Goal: Transaction & Acquisition: Purchase product/service

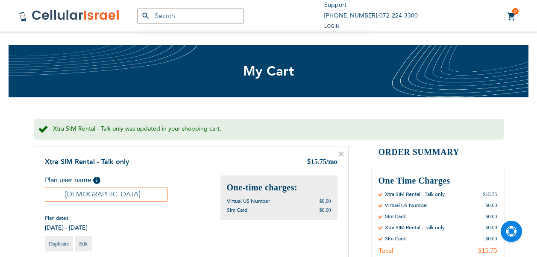
scroll to position [128, 0]
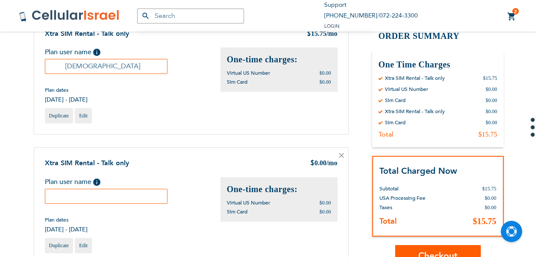
click at [104, 192] on input "text" at bounding box center [106, 196] width 123 height 15
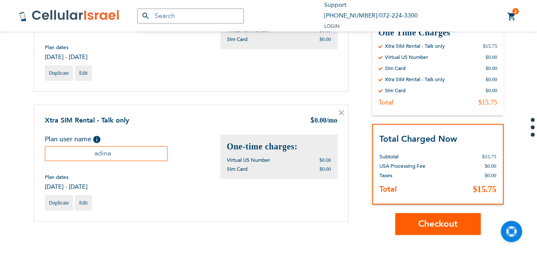
type input "adina"
click at [456, 227] on span "Checkout" at bounding box center [437, 224] width 39 height 12
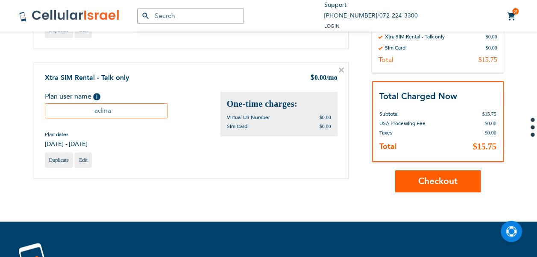
scroll to position [186, 0]
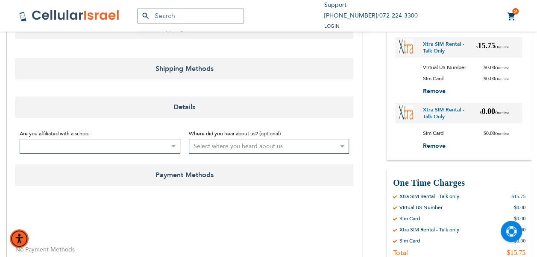
select select "US"
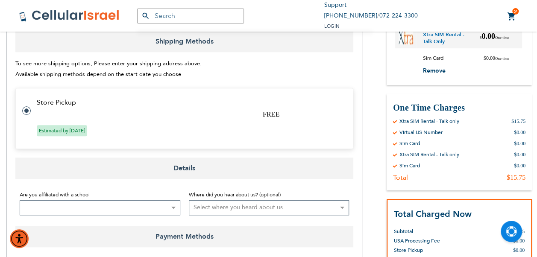
select select "US"
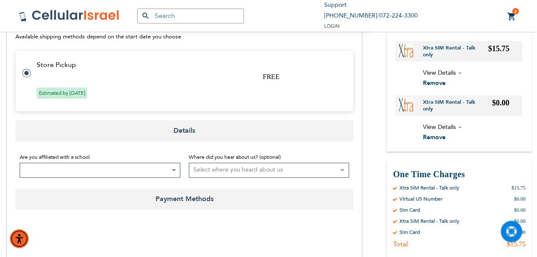
scroll to position [342, 0]
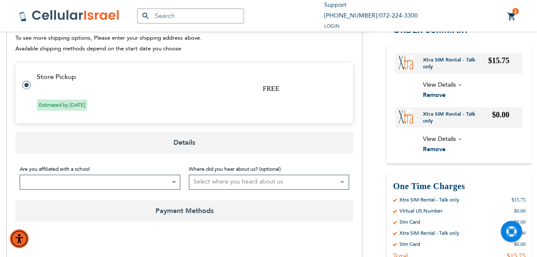
click at [434, 136] on span "View Details" at bounding box center [439, 139] width 33 height 8
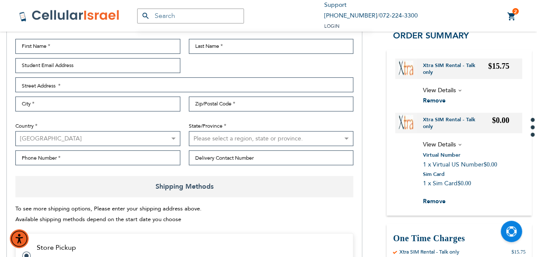
scroll to position [0, 0]
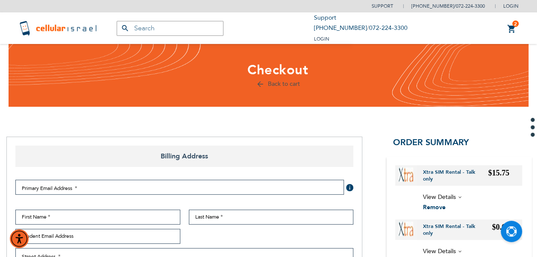
click at [514, 28] on link "2 2 items My Cart" at bounding box center [511, 29] width 9 height 10
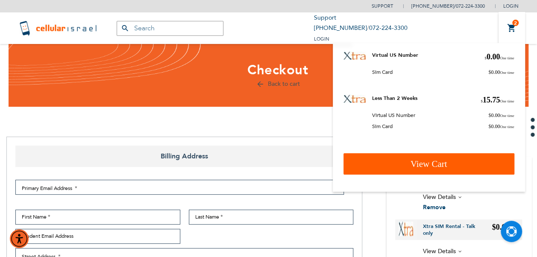
click at [414, 165] on span "View Cart" at bounding box center [429, 164] width 37 height 10
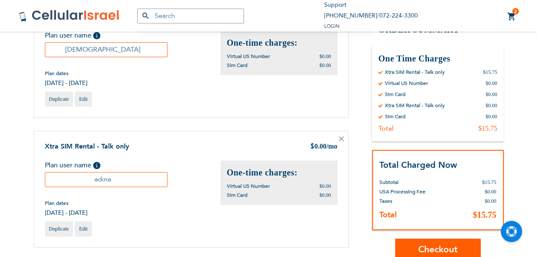
scroll to position [128, 0]
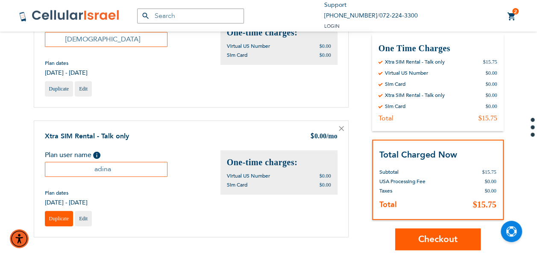
click at [65, 216] on span "Duplicate" at bounding box center [59, 219] width 20 height 6
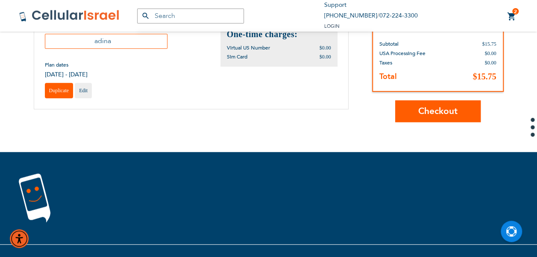
scroll to position [171, 0]
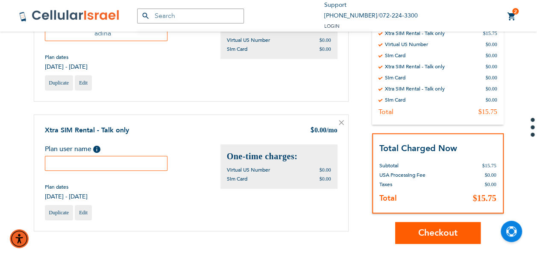
scroll to position [214, 0]
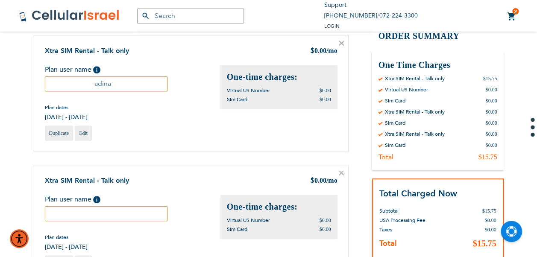
click at [341, 174] on icon at bounding box center [341, 173] width 5 height 5
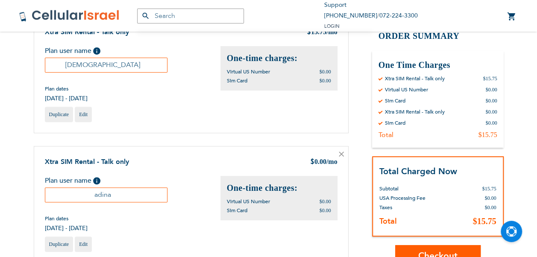
scroll to position [128, 0]
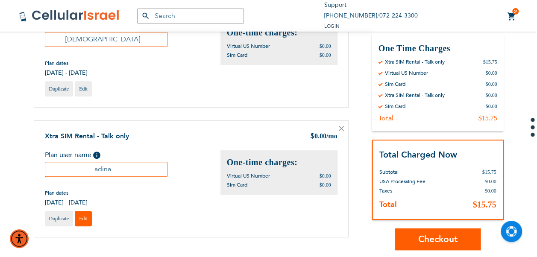
click at [83, 218] on span "Edit" at bounding box center [83, 219] width 9 height 6
